Goal: Transaction & Acquisition: Purchase product/service

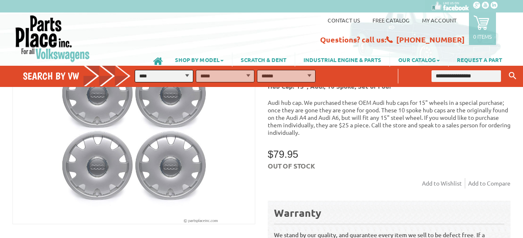
scroll to position [67, 0]
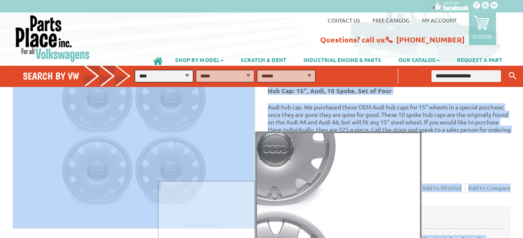
drag, startPoint x: 7, startPoint y: 184, endPoint x: 211, endPoint y: 137, distance: 208.5
click at [211, 137] on body "VW Diesel Engine Parts Diesel Cylinder Heads and Parts Diesel Timing Belts, Ten…" at bounding box center [261, 143] width 523 height 238
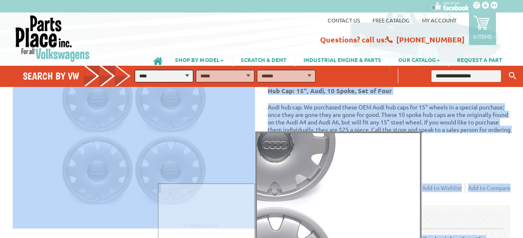
copy body "Popular!: people viewed recently Trending Now!: Sold times in the last 30 days …"
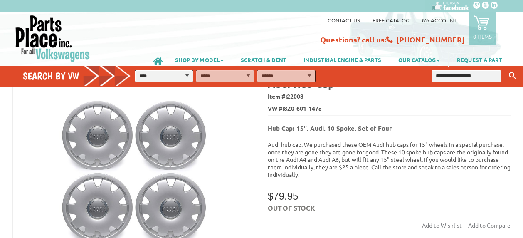
scroll to position [29, 0]
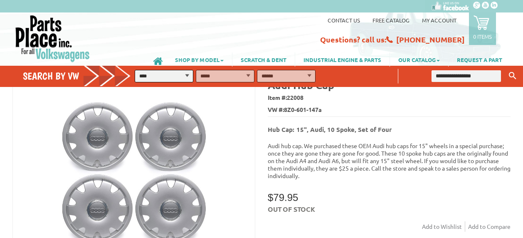
click at [200, 59] on link "SHOP BY MODEL" at bounding box center [199, 59] width 65 height 14
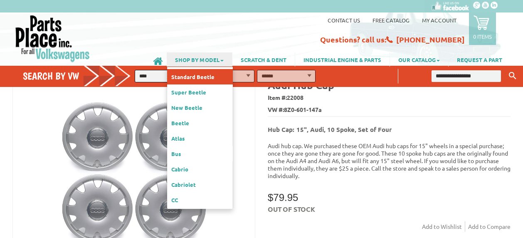
click at [199, 74] on link "Standard Beetle" at bounding box center [200, 76] width 66 height 15
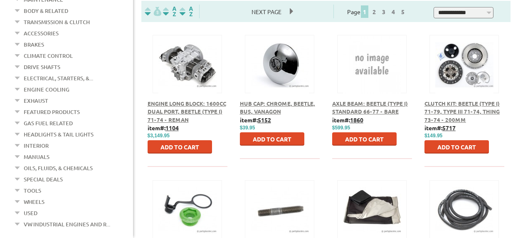
scroll to position [183, 0]
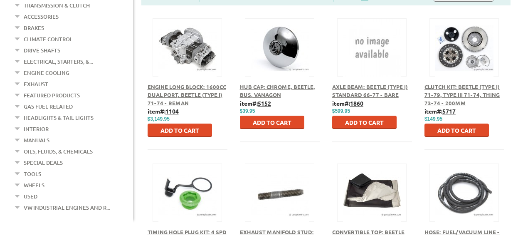
click at [37, 179] on link "Wheels" at bounding box center [34, 184] width 21 height 11
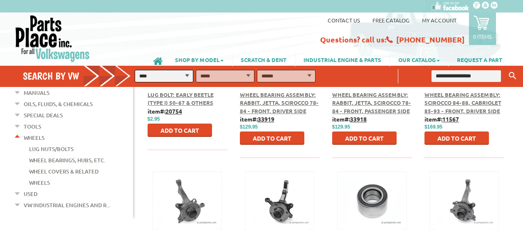
scroll to position [233, 0]
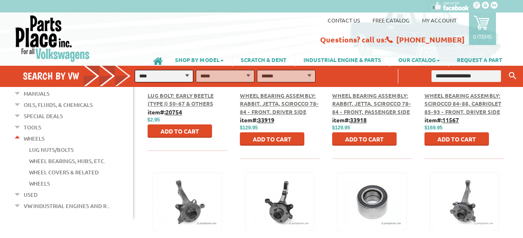
click at [59, 167] on link "Wheel Covers & Related" at bounding box center [63, 172] width 69 height 11
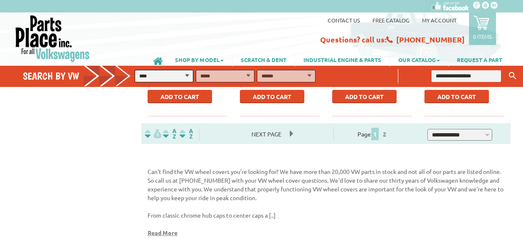
scroll to position [498, 0]
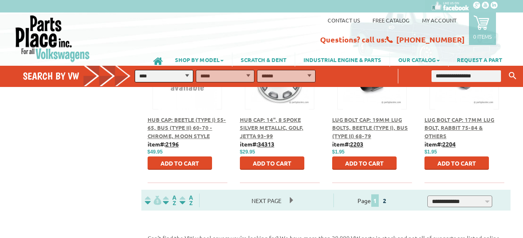
click at [388, 196] on link "2" at bounding box center [383, 199] width 7 height 7
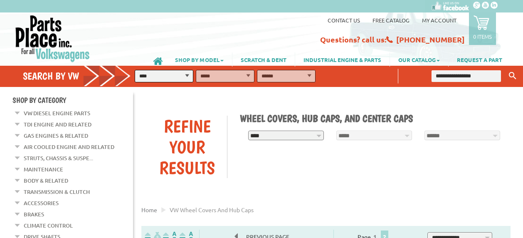
click at [196, 60] on link "SHOP BY MODEL" at bounding box center [199, 59] width 65 height 14
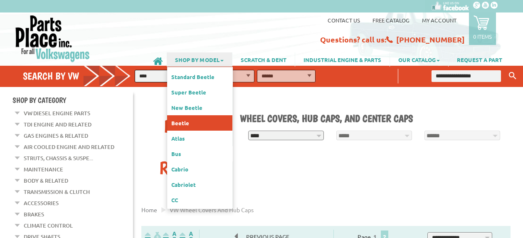
click at [181, 115] on link "Beetle" at bounding box center [199, 122] width 65 height 15
